Goal: Information Seeking & Learning: Learn about a topic

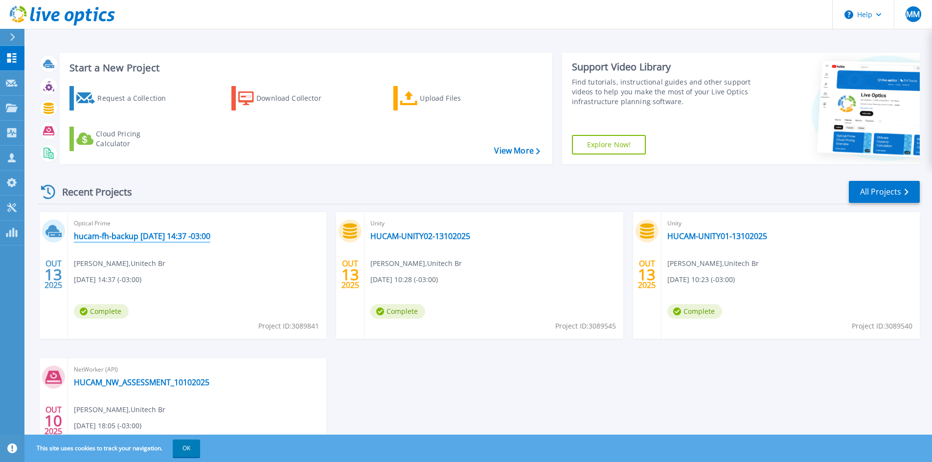
click at [180, 238] on link "hucam-fh-backup [DATE] 14:37 -03:00" at bounding box center [142, 236] width 137 height 10
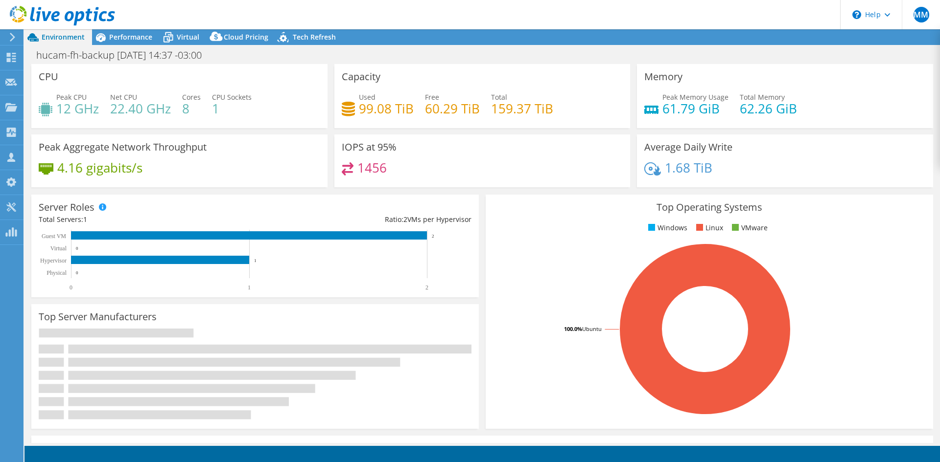
select select "USD"
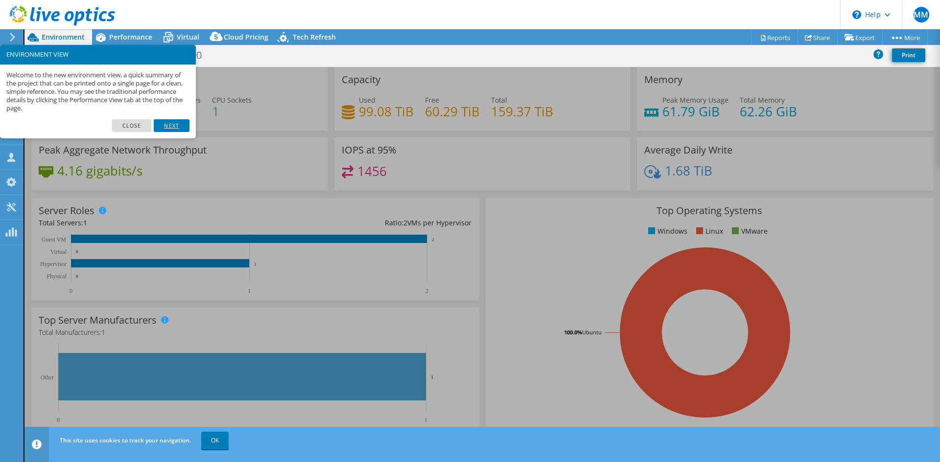
click at [170, 125] on link "Next" at bounding box center [171, 125] width 35 height 13
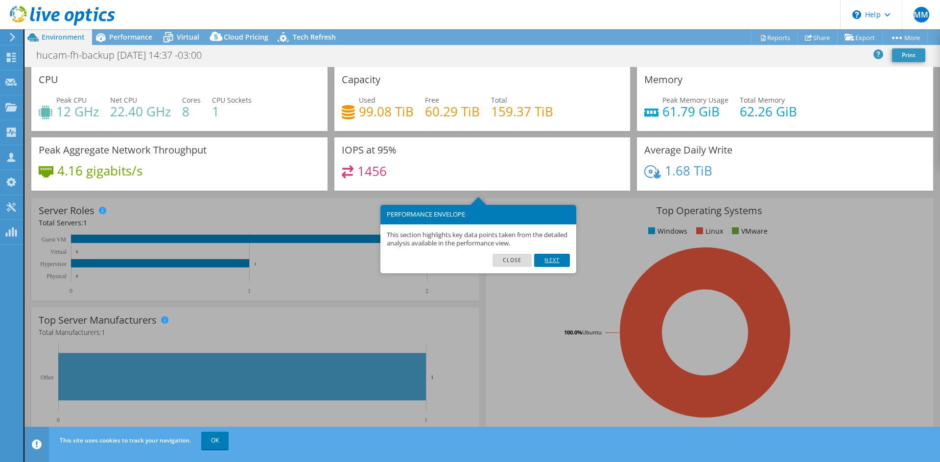
click at [546, 259] on link "Next" at bounding box center [551, 260] width 35 height 13
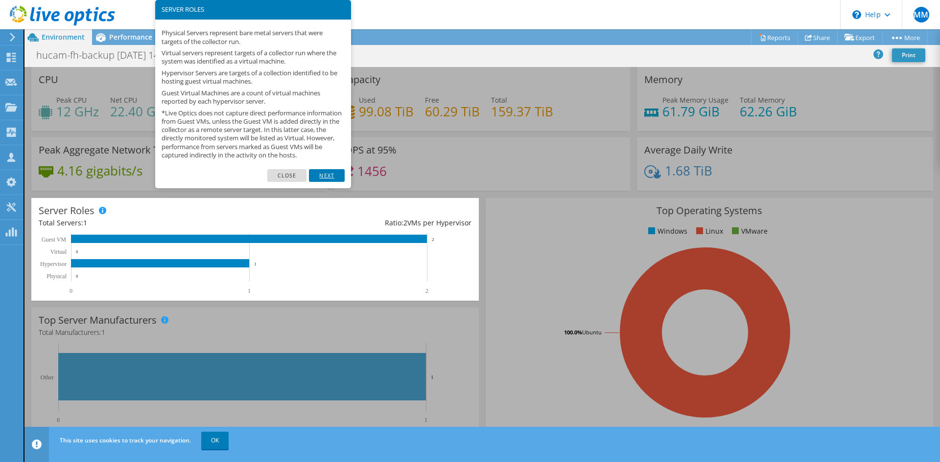
click at [330, 182] on link "Next" at bounding box center [326, 175] width 35 height 13
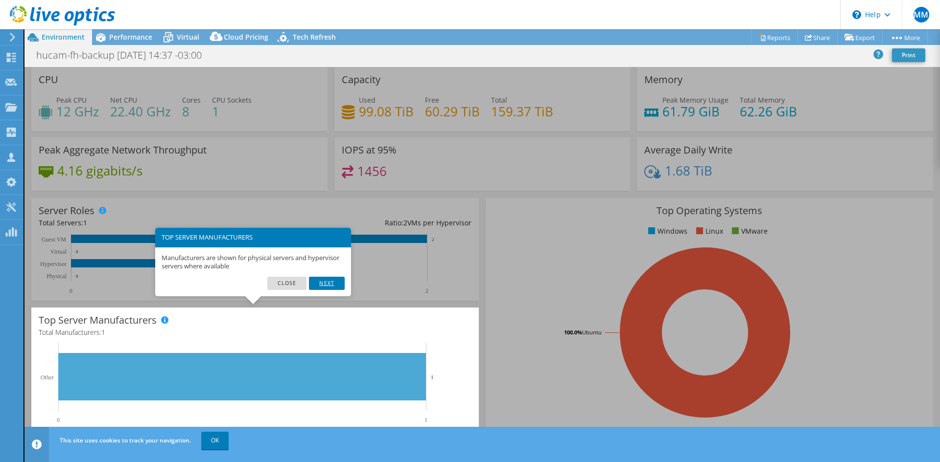
click at [324, 283] on link "Next" at bounding box center [326, 283] width 35 height 13
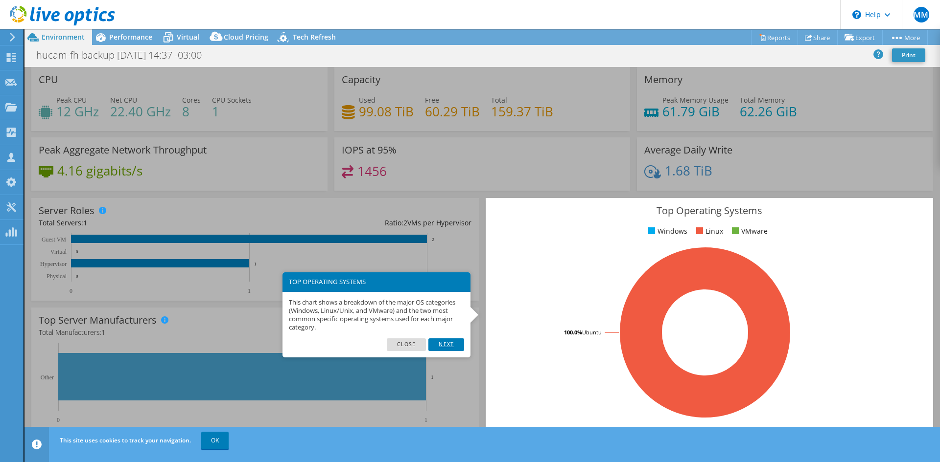
click at [443, 347] on link "Next" at bounding box center [445, 345] width 35 height 13
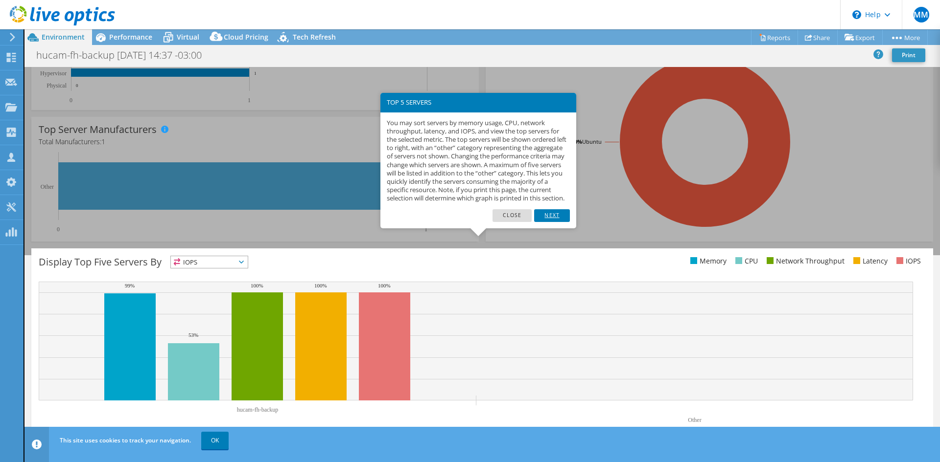
click at [551, 222] on link "Next" at bounding box center [551, 215] width 35 height 13
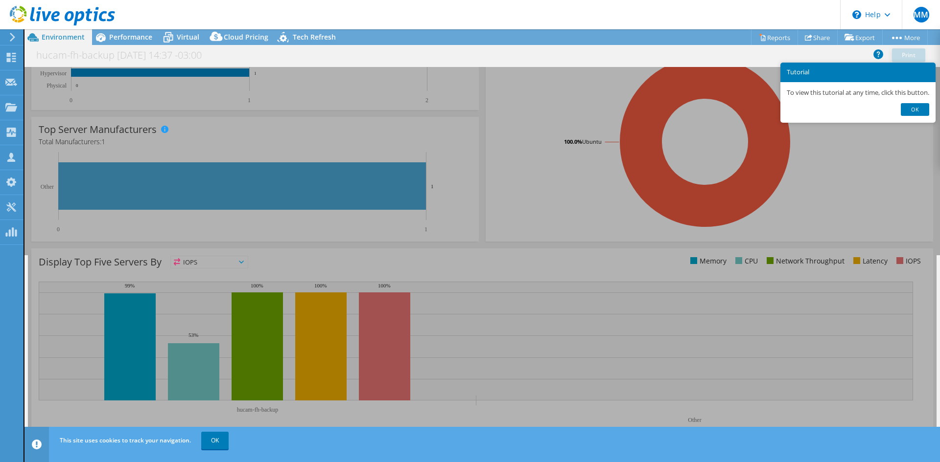
click at [588, 264] on div "Display Top Five Servers By IOPS IOPS" at bounding box center [481, 344] width 901 height 191
click at [214, 440] on link "OK" at bounding box center [214, 441] width 27 height 18
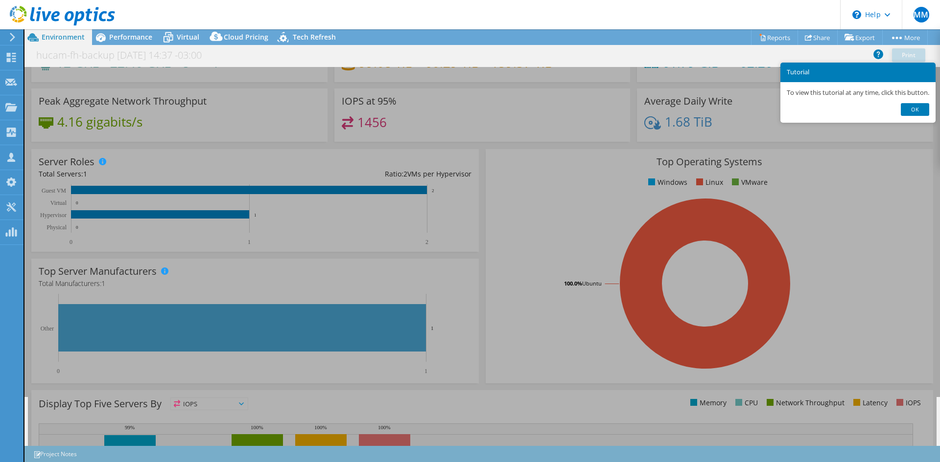
scroll to position [0, 0]
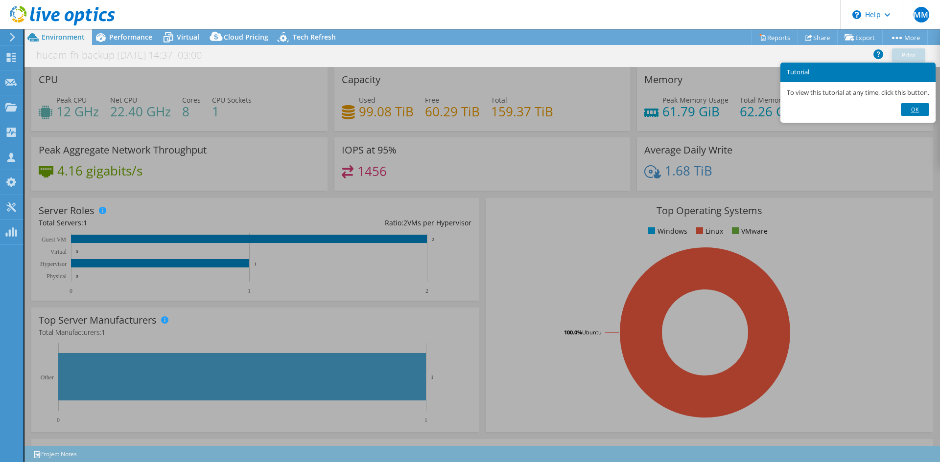
click at [919, 109] on link "Ok" at bounding box center [914, 109] width 28 height 13
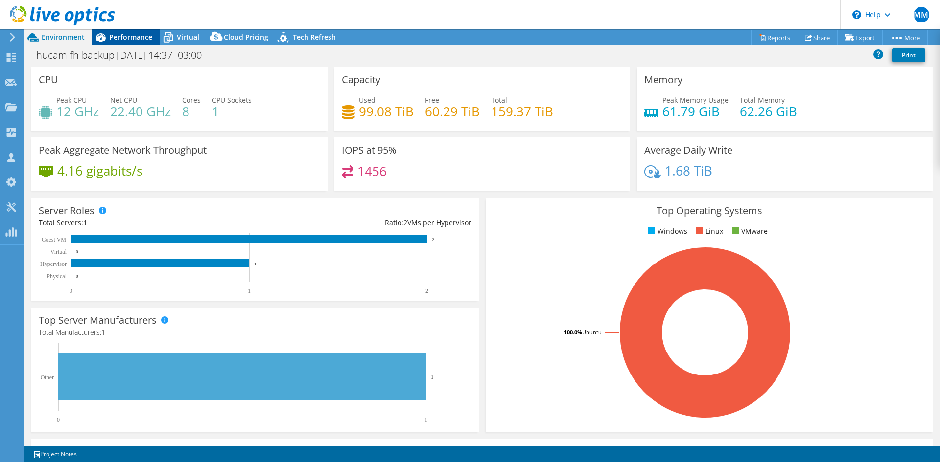
click at [135, 37] on span "Performance" at bounding box center [130, 36] width 43 height 9
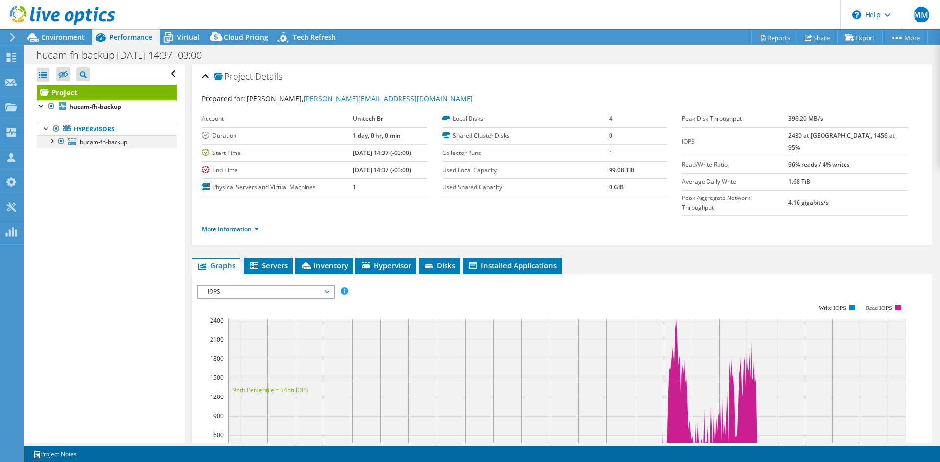
click at [52, 142] on div at bounding box center [51, 141] width 10 height 10
click at [56, 206] on div at bounding box center [56, 205] width 10 height 10
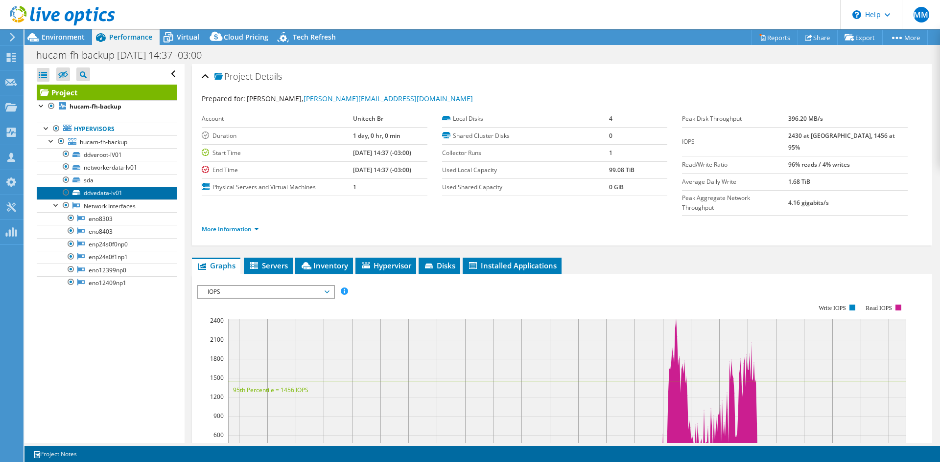
click at [102, 190] on link "ddvedata-lv01" at bounding box center [107, 193] width 140 height 13
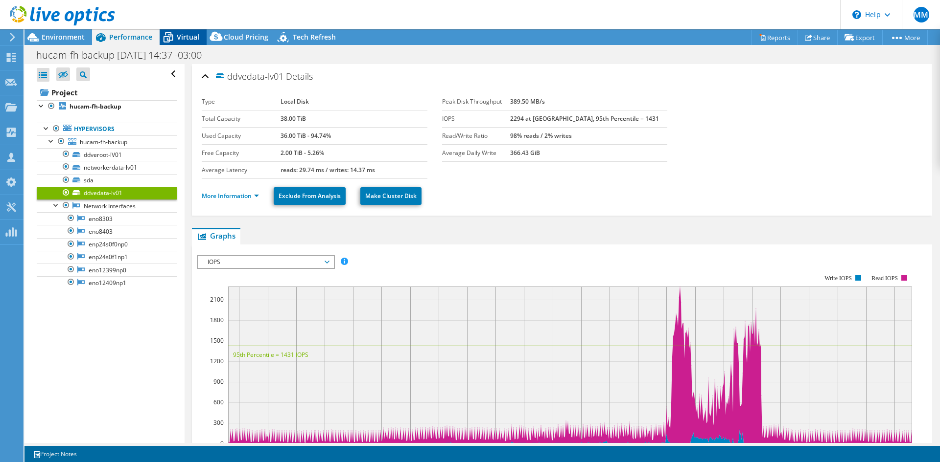
click at [189, 36] on span "Virtual" at bounding box center [188, 36] width 23 height 9
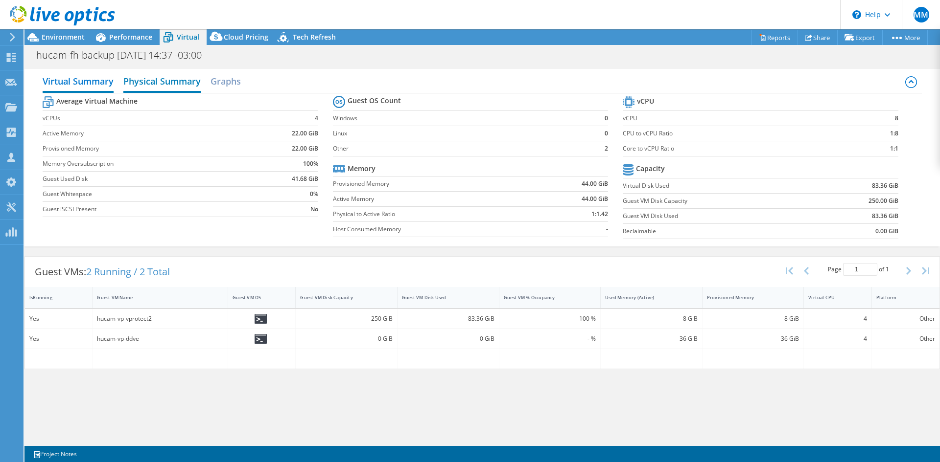
click at [164, 81] on h2 "Physical Summary" at bounding box center [161, 82] width 77 height 22
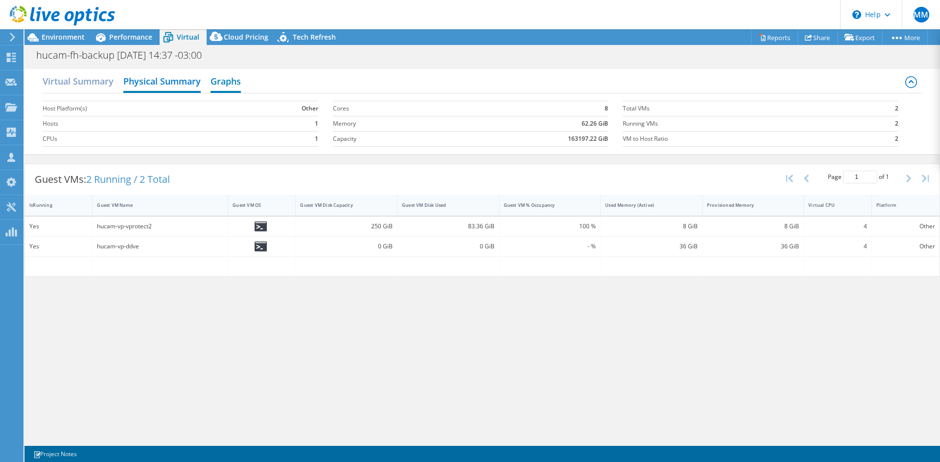
click at [235, 83] on h2 "Graphs" at bounding box center [225, 82] width 30 height 22
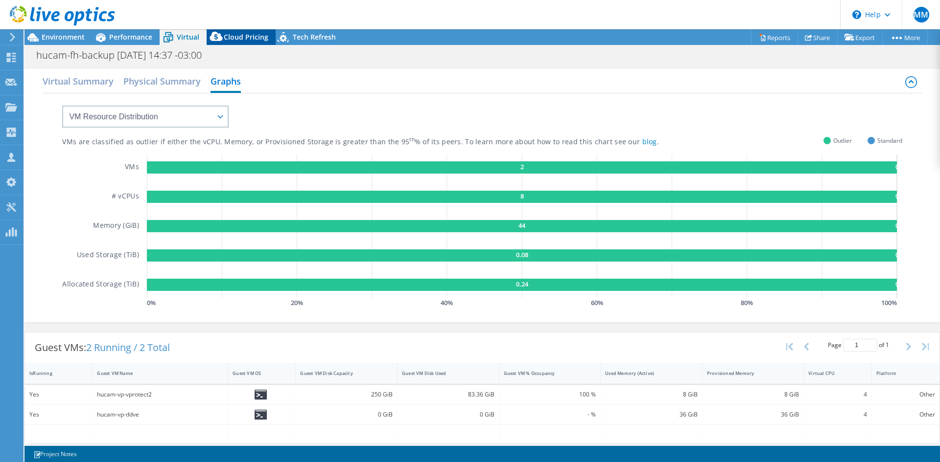
click at [227, 33] on span "Cloud Pricing" at bounding box center [246, 36] width 45 height 9
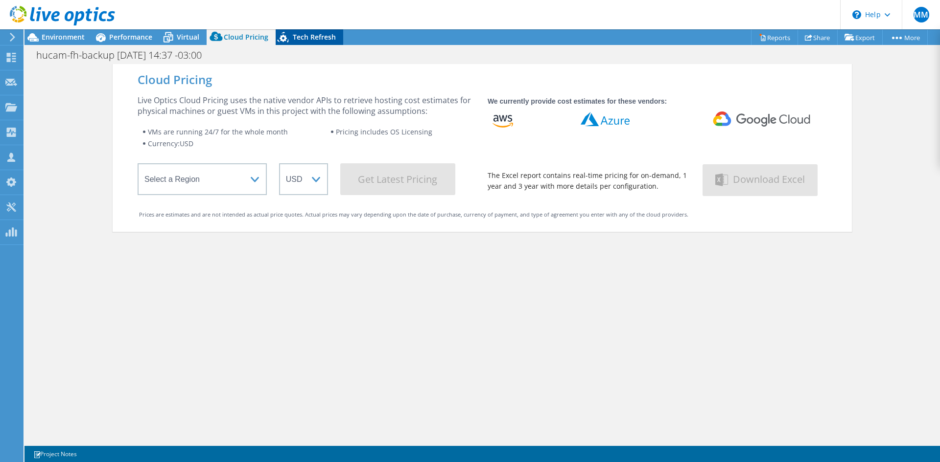
click at [319, 33] on span "Tech Refresh" at bounding box center [314, 36] width 43 height 9
